Goal: Obtain resource: Download file/media

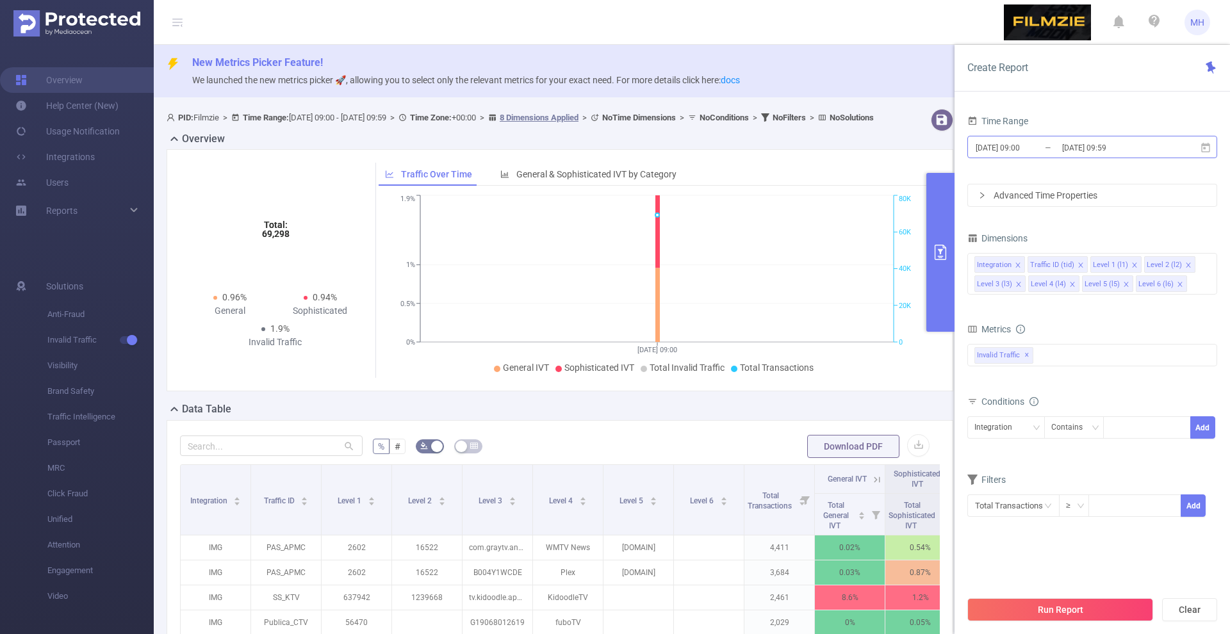
click at [1008, 152] on input "[DATE] 09:00" at bounding box center [1026, 147] width 104 height 17
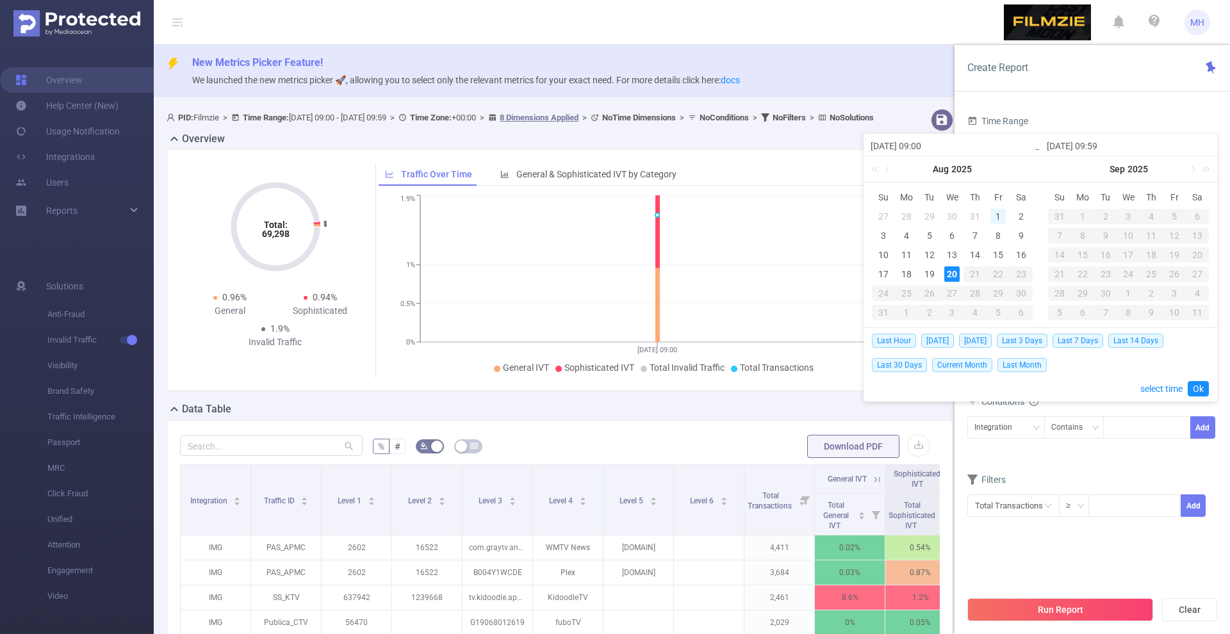
click at [998, 213] on div "1" at bounding box center [997, 216] width 15 height 15
click at [994, 236] on div "8" at bounding box center [997, 235] width 15 height 15
type input "[DATE] 09:00"
type input "[DATE] 09:59"
type input "[DATE] 09:00"
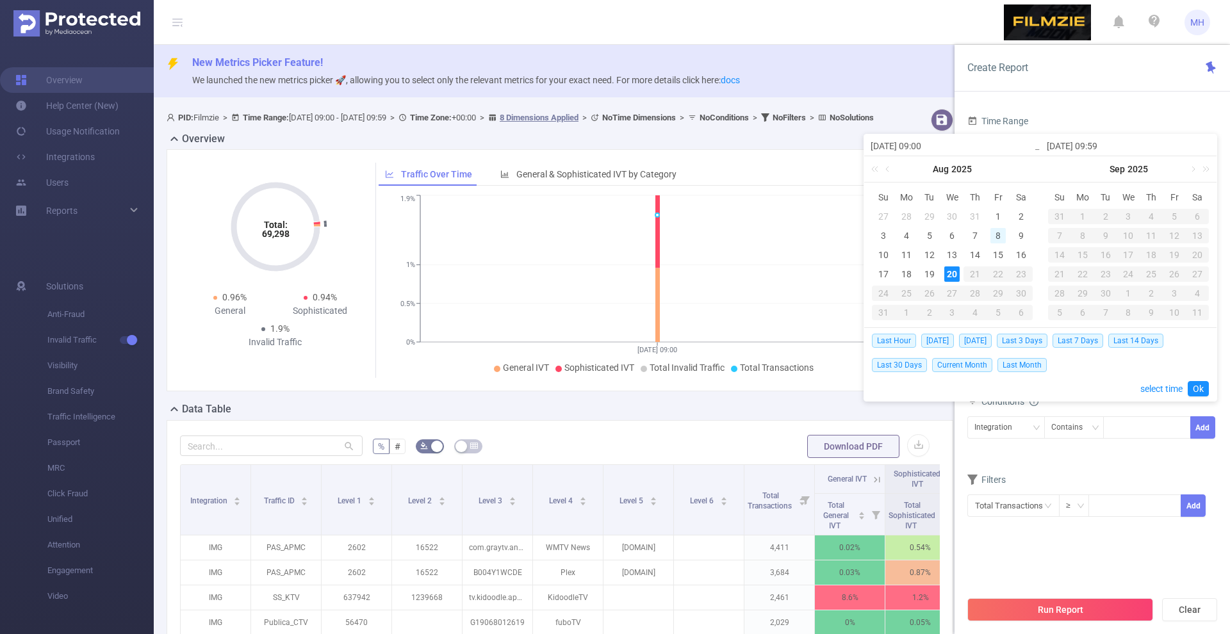
type input "[DATE] 09:59"
click at [1199, 388] on link "Ok" at bounding box center [1197, 388] width 21 height 15
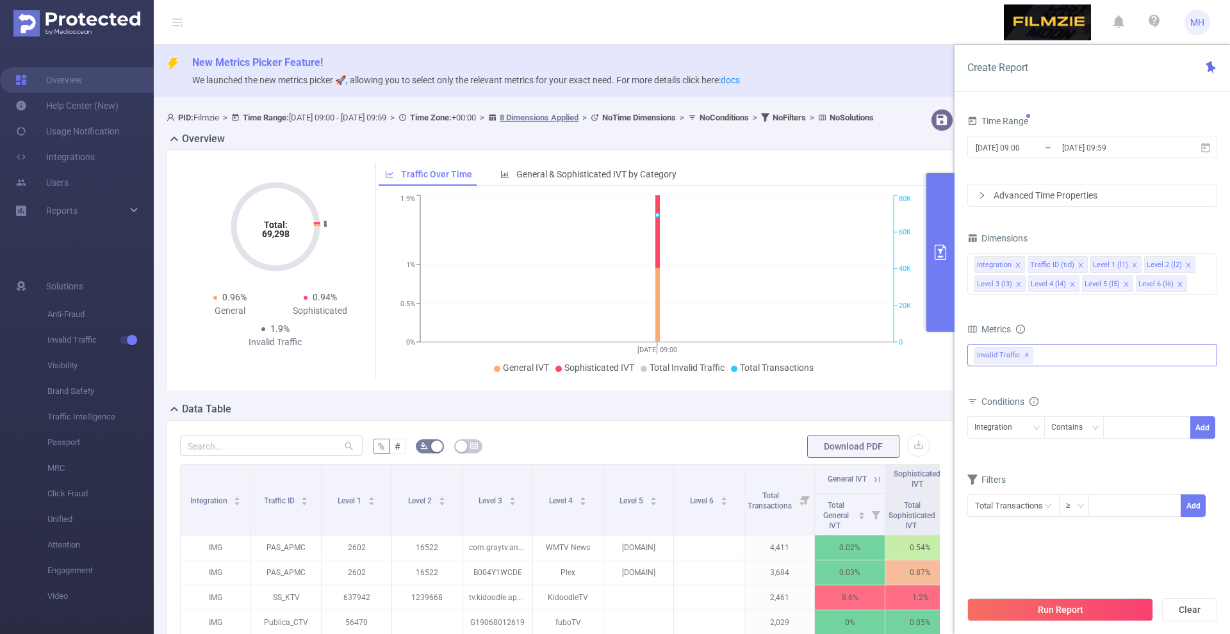
click at [1066, 355] on div "Invalid Traffic ✕" at bounding box center [1092, 355] width 250 height 22
click at [1055, 316] on form "Dimensions Integration Traffic ID (tid) Level 1 (l1) Level 2 (l2) Level 3 (l3) …" at bounding box center [1092, 381] width 250 height 304
click at [1197, 284] on div "Integration Traffic ID (tid) Level 1 (l1) Level 2 (l2) Level 3 (l3) Level 4 (l4…" at bounding box center [1092, 274] width 250 height 42
type input "dat"
click at [1039, 197] on div "Advanced Time Properties" at bounding box center [1092, 195] width 248 height 22
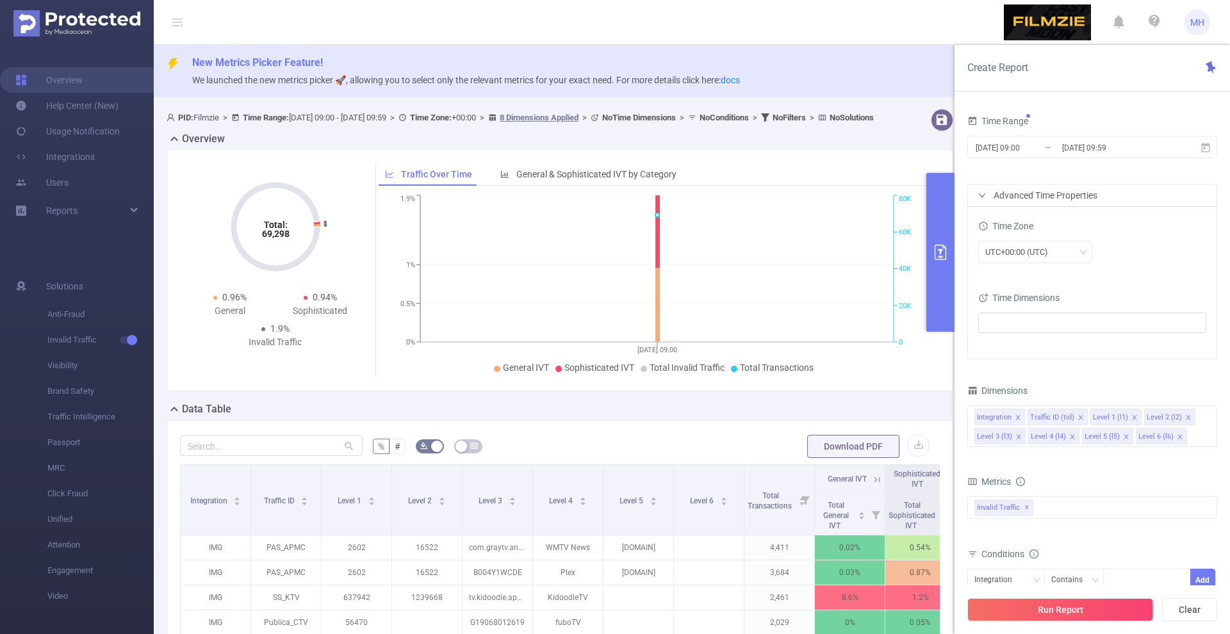
click at [1039, 197] on div "Advanced Time Properties" at bounding box center [1092, 195] width 248 height 22
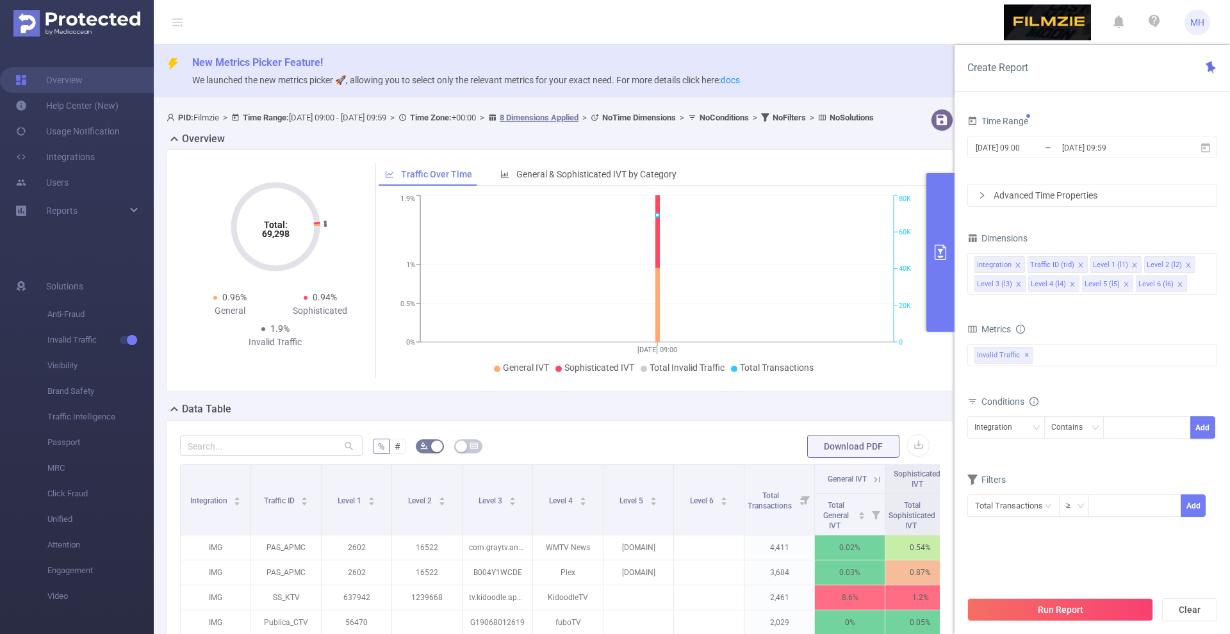
click at [1028, 197] on div "Advanced Time Properties" at bounding box center [1092, 195] width 248 height 22
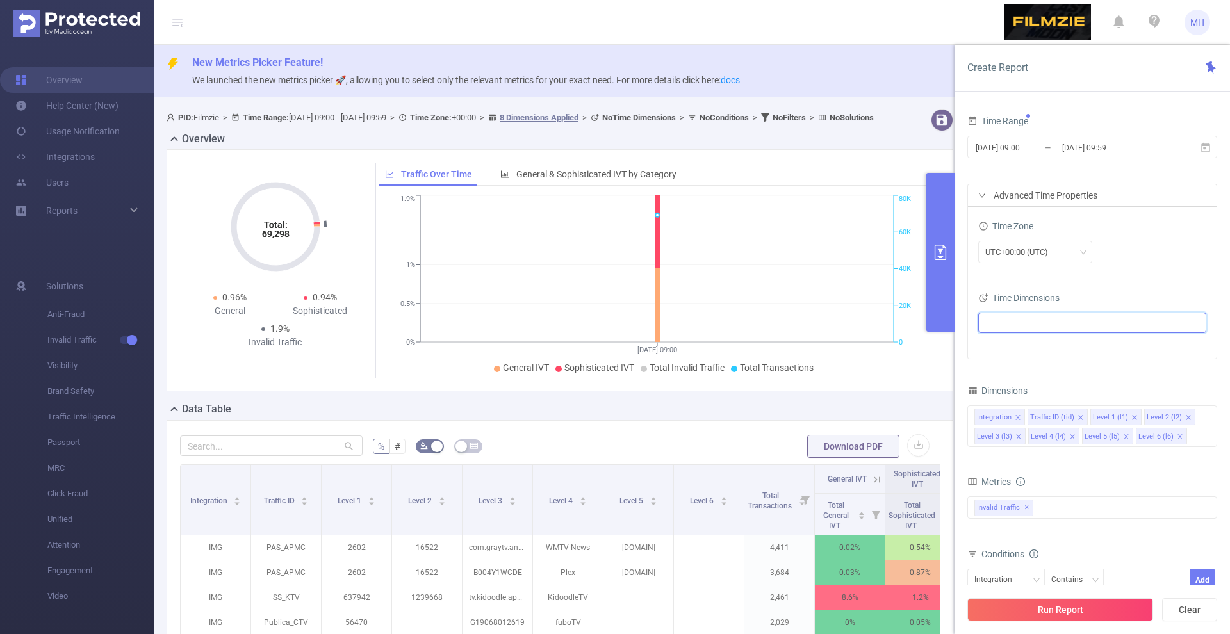
click at [1025, 323] on ul at bounding box center [1087, 322] width 211 height 19
click at [1005, 339] on li "Date (Example: [DATE] )" at bounding box center [1091, 346] width 223 height 17
click at [1004, 341] on li "Date (Example: [DATE] )" at bounding box center [1091, 346] width 223 height 17
click at [999, 350] on span at bounding box center [1001, 346] width 10 height 10
click at [1114, 170] on form "Time Range [DATE] 09:00 _ [DATE] 09:59 Advanced Time Properties Time Zone UTC+0…" at bounding box center [1092, 235] width 250 height 247
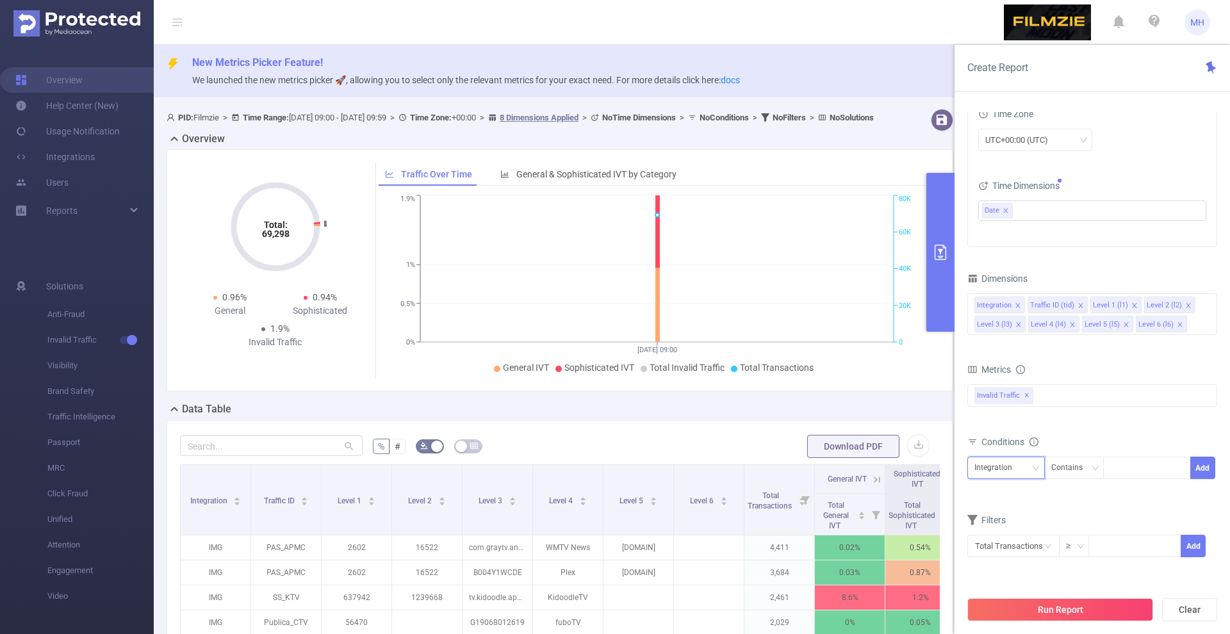
click at [1012, 460] on div "Integration" at bounding box center [997, 467] width 47 height 21
click at [1080, 461] on div "Contains" at bounding box center [1071, 467] width 40 height 21
click at [1020, 471] on div "Integration" at bounding box center [1005, 467] width 63 height 21
click at [1003, 311] on li "Integration" at bounding box center [1005, 307] width 77 height 20
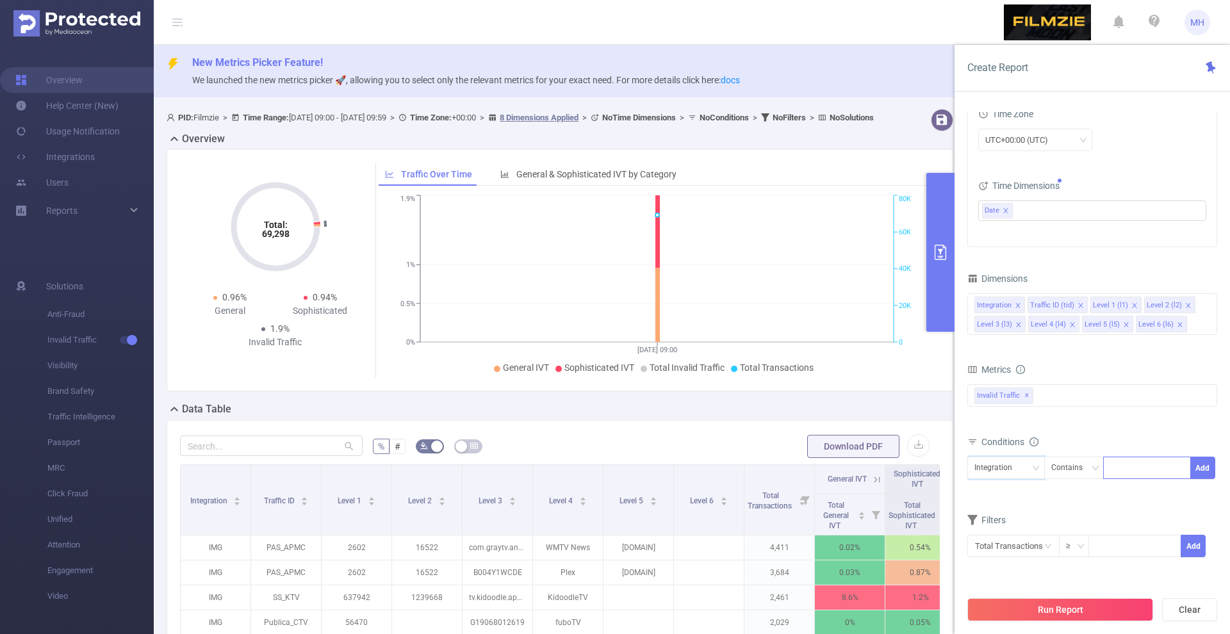
click at [1120, 464] on div at bounding box center [1147, 467] width 74 height 21
click at [1085, 468] on div "Contains" at bounding box center [1071, 467] width 40 height 21
click at [1069, 517] on li "Is" at bounding box center [1085, 515] width 85 height 20
click at [1125, 464] on div at bounding box center [1147, 467] width 74 height 21
click at [1072, 506] on form "Dimensions Integration Traffic ID (tid) Level 1 (l1) Level 2 (l2) Level 3 (l3) …" at bounding box center [1092, 422] width 250 height 304
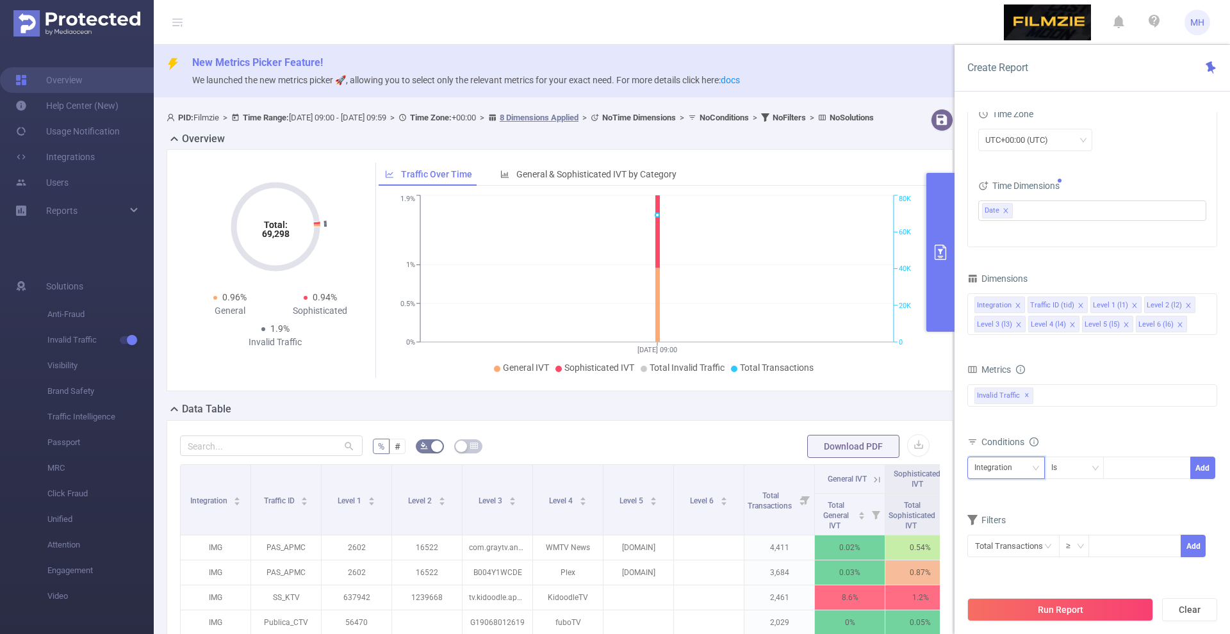
click at [1016, 469] on div "Integration" at bounding box center [997, 467] width 47 height 21
click at [1005, 504] on form "Dimensions Integration Traffic ID (tid) Level 1 (l1) Level 2 (l2) Level 3 (l3) …" at bounding box center [1092, 422] width 250 height 304
click at [993, 555] on input "text" at bounding box center [1013, 546] width 92 height 22
click at [1092, 490] on div "Integration Is Add" at bounding box center [1092, 472] width 250 height 37
click at [1059, 612] on button "Run Report" at bounding box center [1060, 609] width 186 height 23
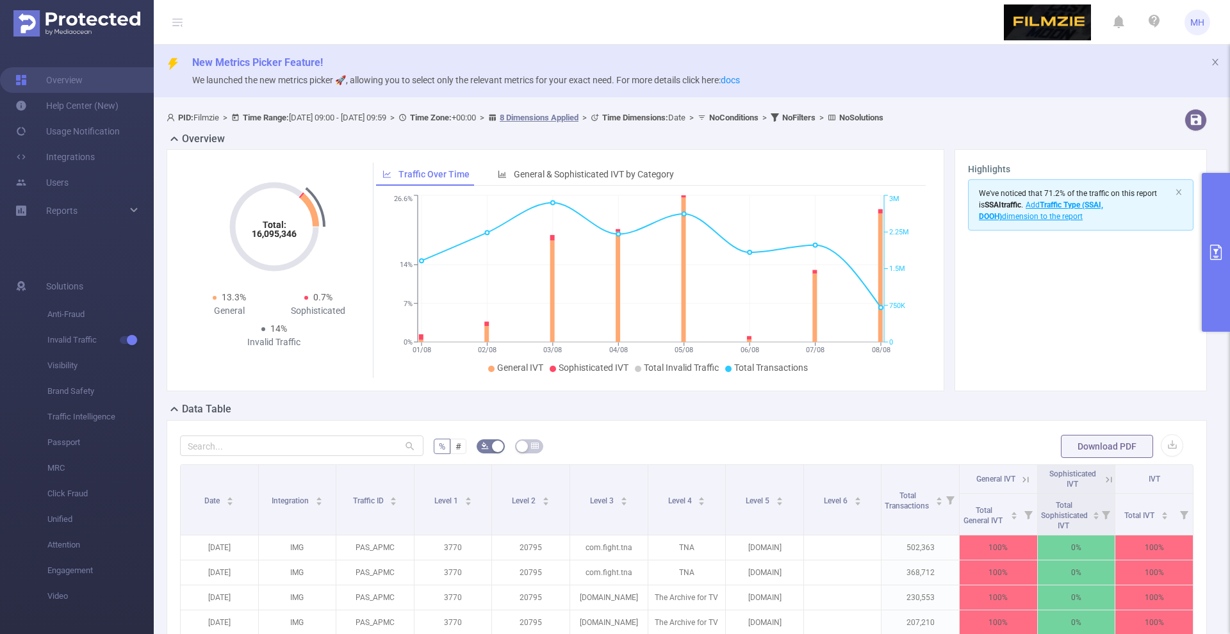
click at [1218, 281] on button "primary" at bounding box center [1215, 252] width 28 height 159
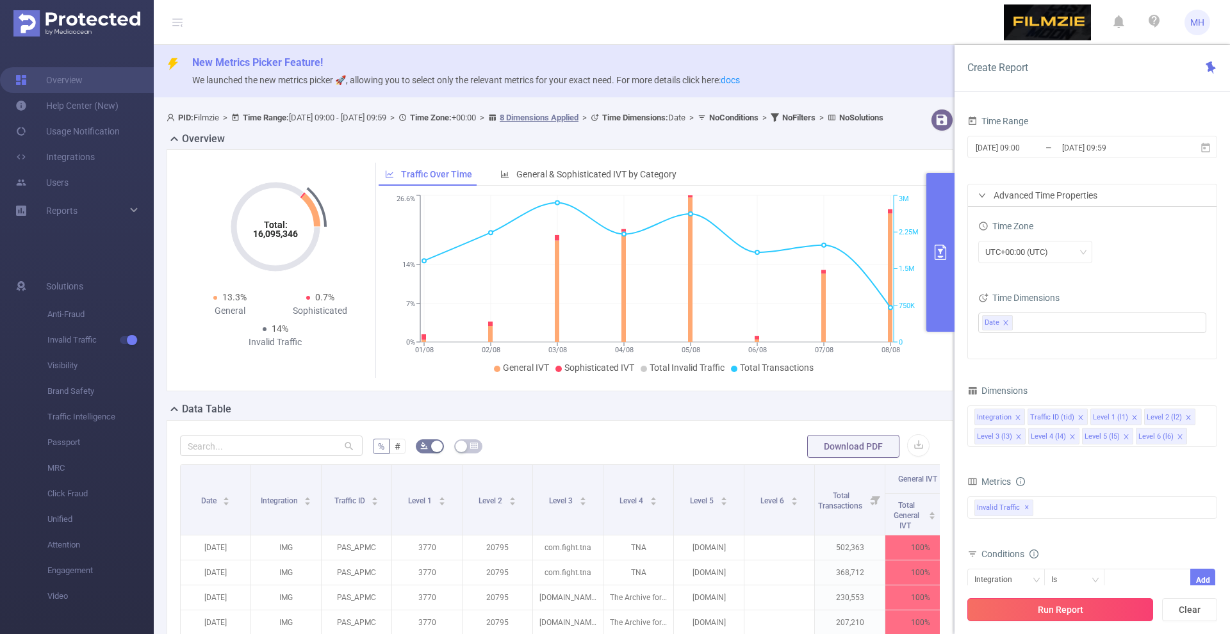
click at [1057, 614] on button "Run Report" at bounding box center [1060, 609] width 186 height 23
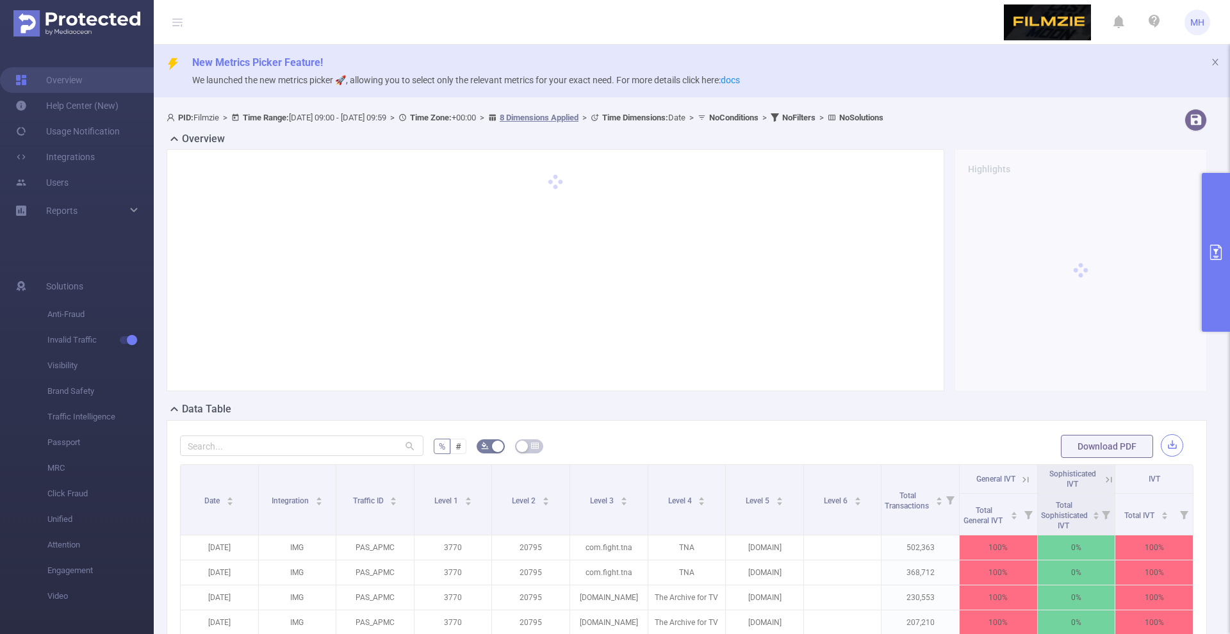
click at [1164, 441] on button "button" at bounding box center [1171, 445] width 22 height 22
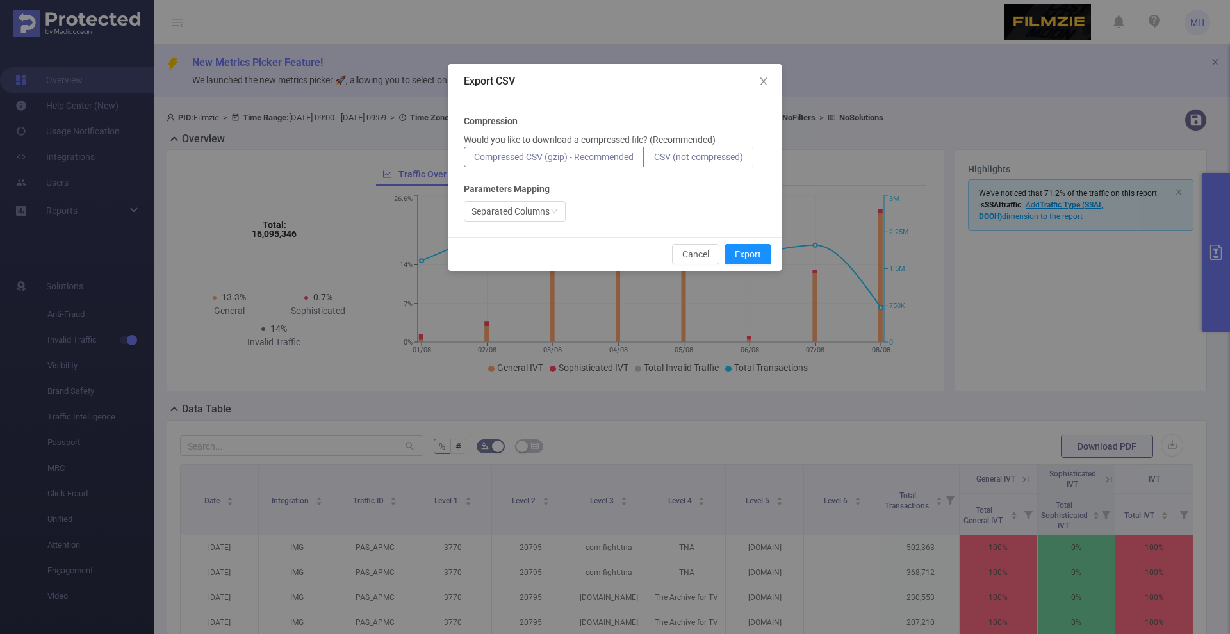
click at [677, 163] on label "CSV (not compressed)" at bounding box center [699, 157] width 110 height 20
click at [654, 160] on input "CSV (not compressed)" at bounding box center [654, 160] width 0 height 0
click at [764, 252] on button "Export" at bounding box center [747, 254] width 47 height 20
